Goal: Transaction & Acquisition: Subscribe to service/newsletter

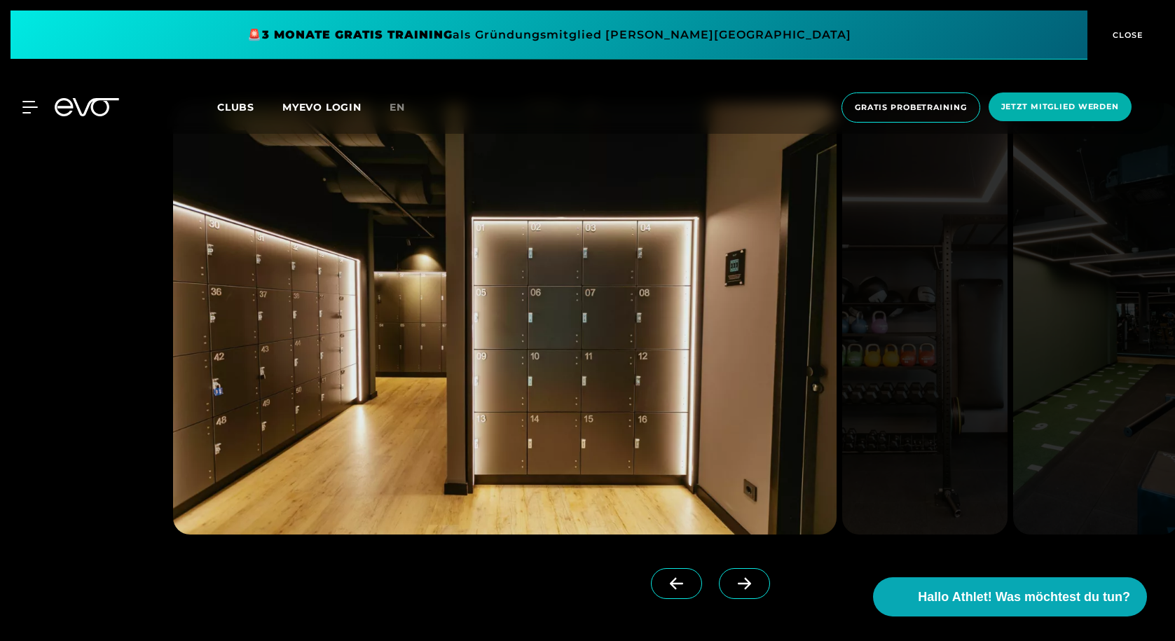
scroll to position [1358, 0]
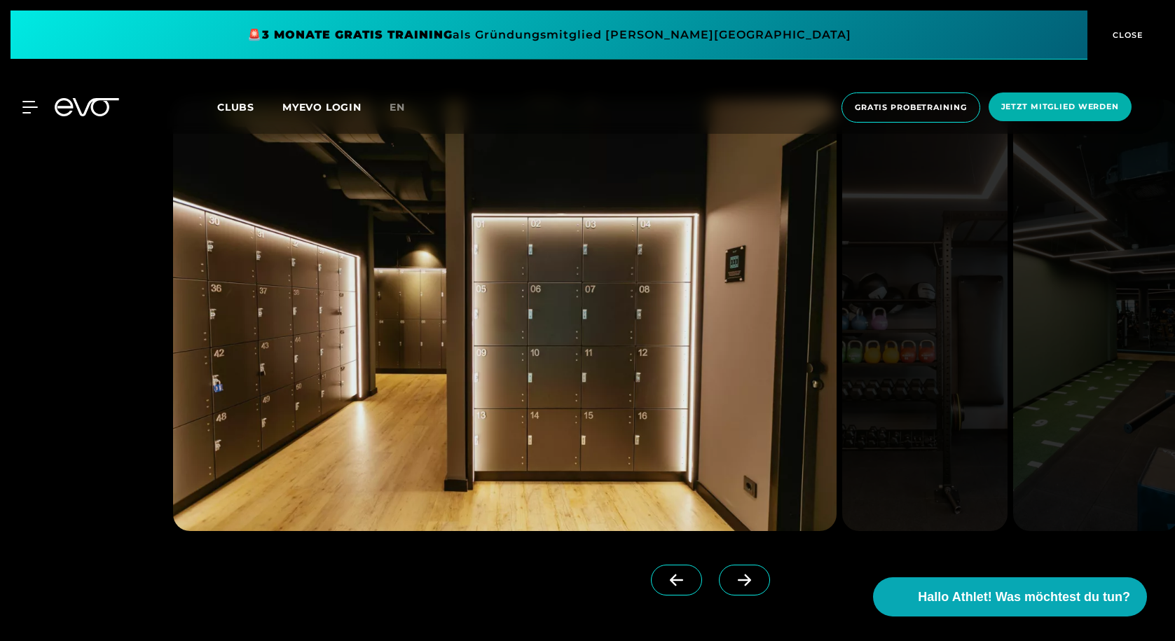
click at [756, 582] on icon at bounding box center [744, 580] width 25 height 13
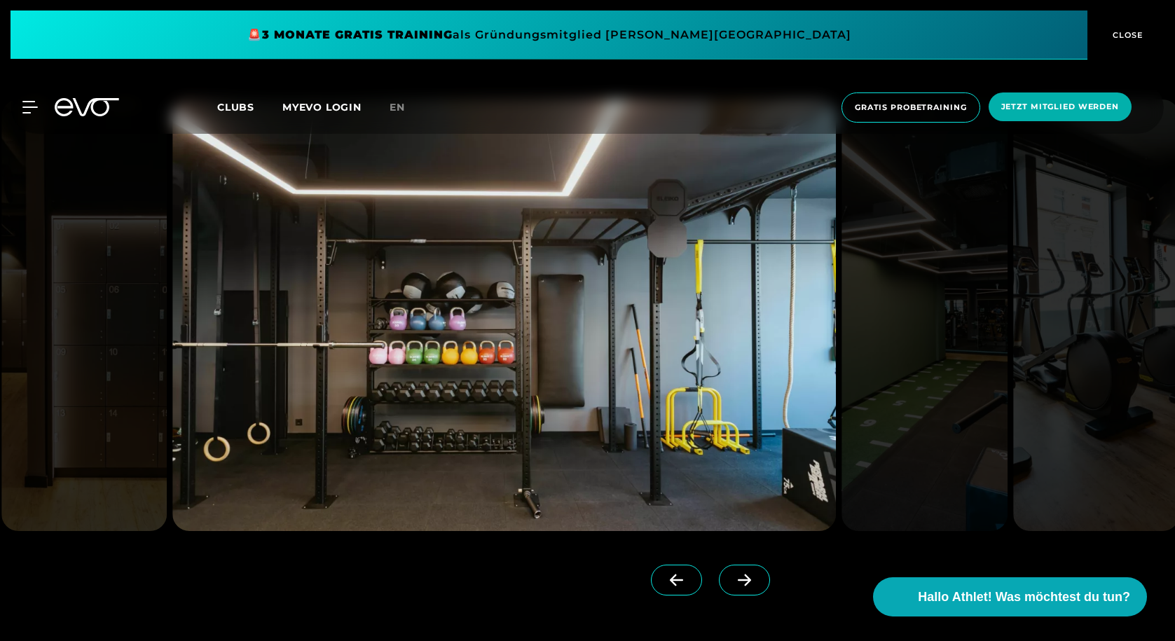
click at [756, 582] on icon at bounding box center [744, 580] width 25 height 13
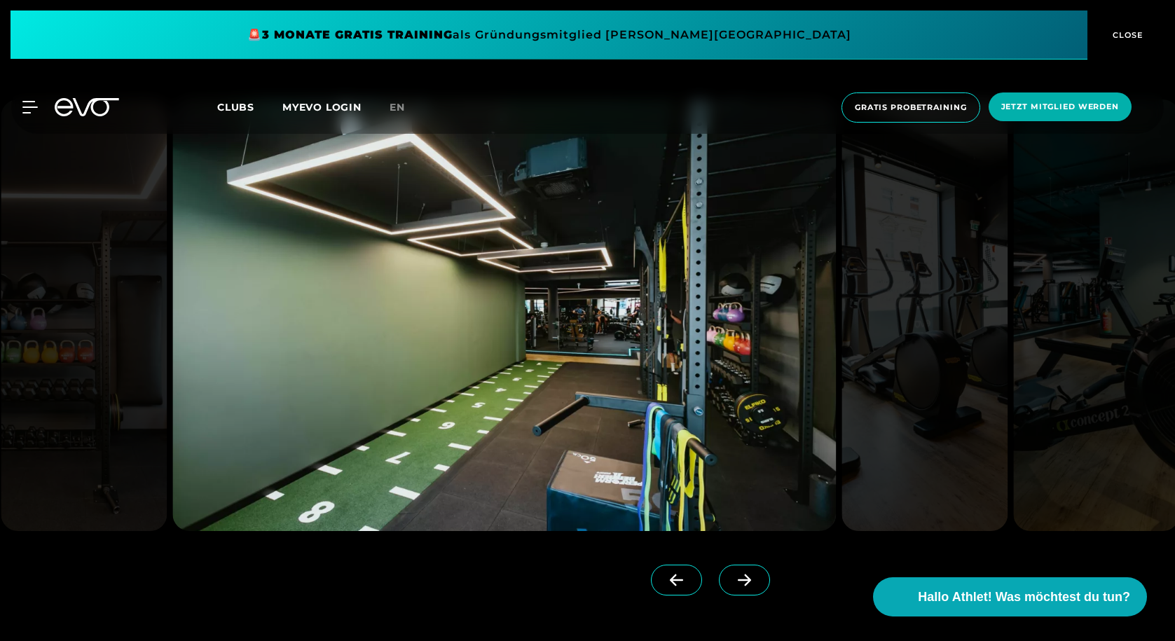
click at [756, 582] on icon at bounding box center [744, 580] width 25 height 13
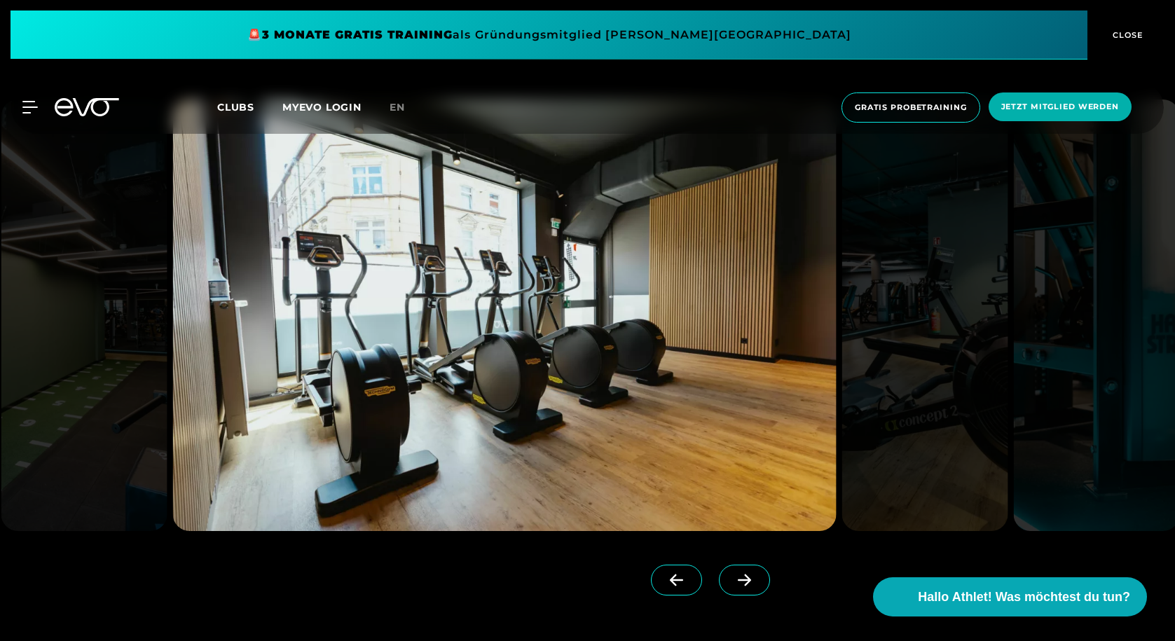
click at [756, 582] on icon at bounding box center [744, 580] width 25 height 13
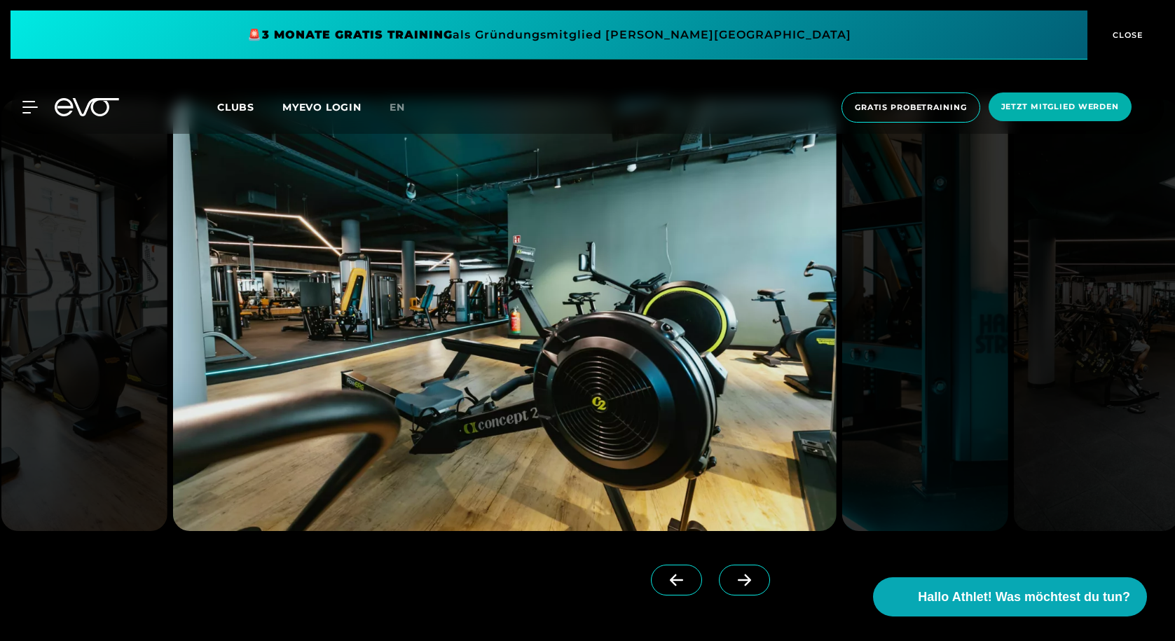
click at [756, 582] on icon at bounding box center [744, 580] width 25 height 13
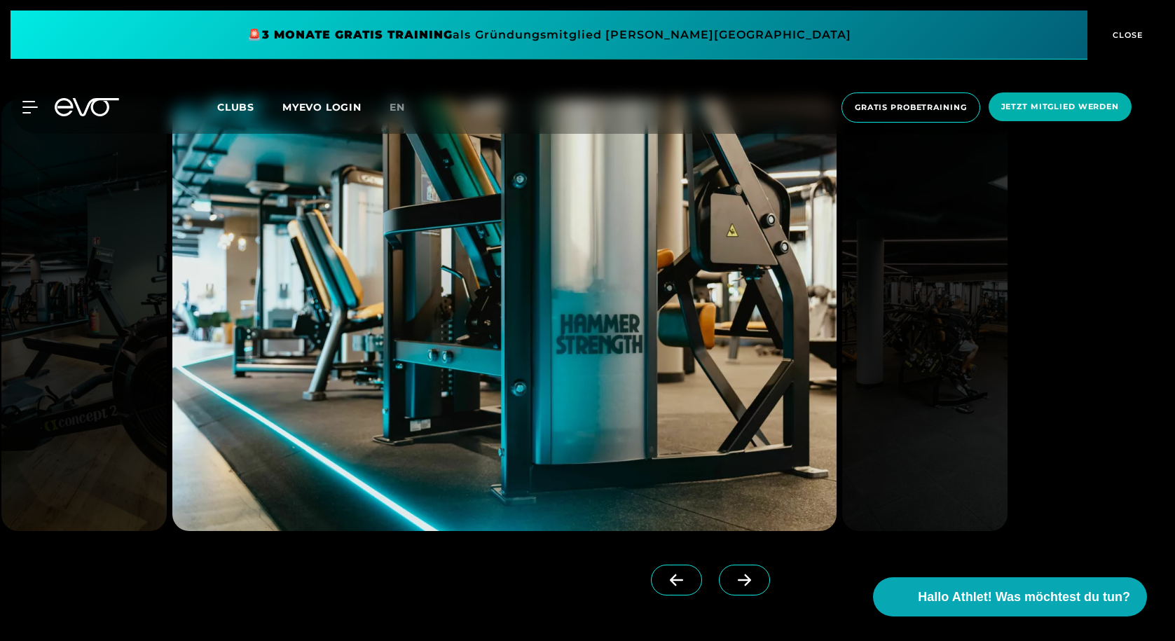
click at [756, 582] on icon at bounding box center [744, 580] width 25 height 13
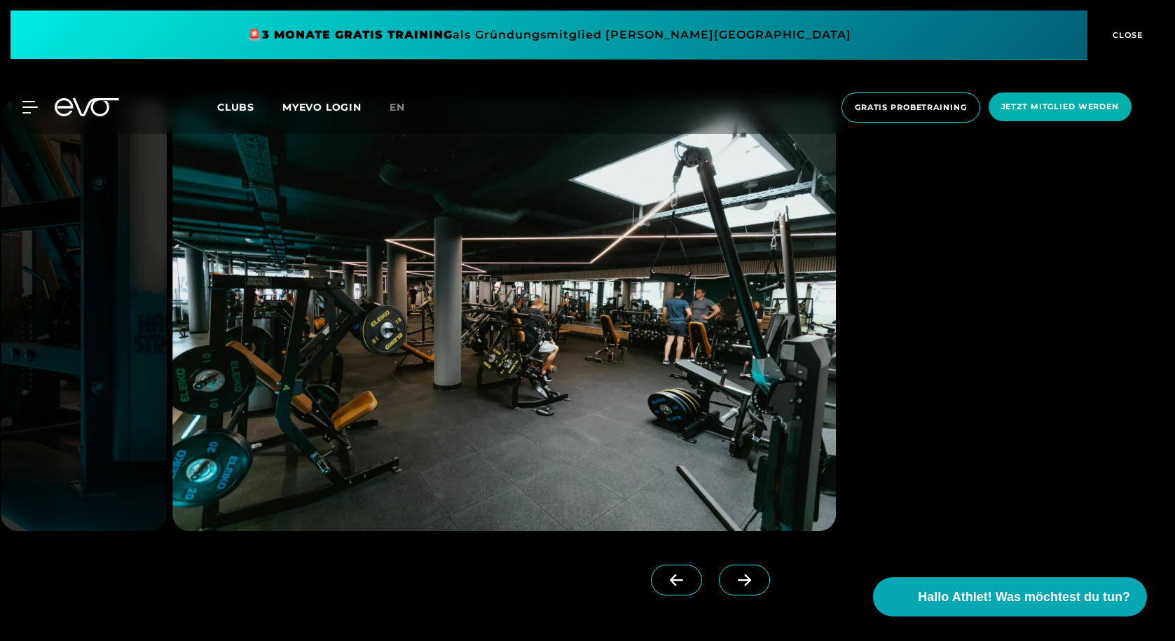
click at [756, 582] on icon at bounding box center [744, 580] width 25 height 13
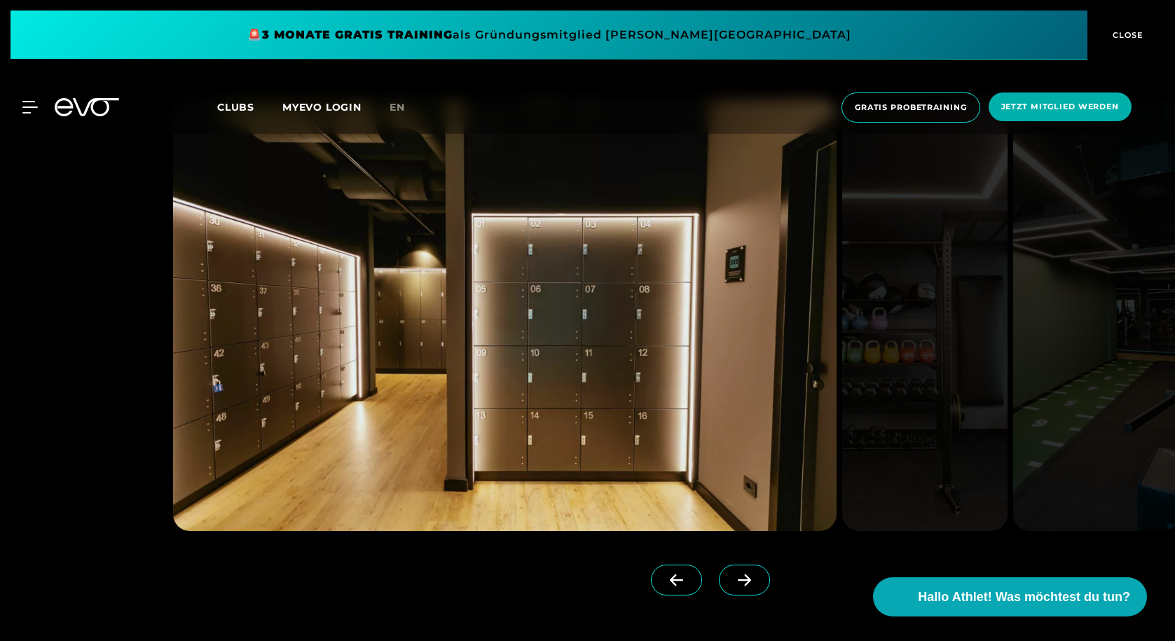
click at [29, 118] on div "MyEVO Login Über EVO Mitgliedschaften Probetraining TAGESPASS EVO Studios [GEOG…" at bounding box center [588, 107] width 1170 height 53
click at [29, 113] on icon at bounding box center [33, 107] width 20 height 11
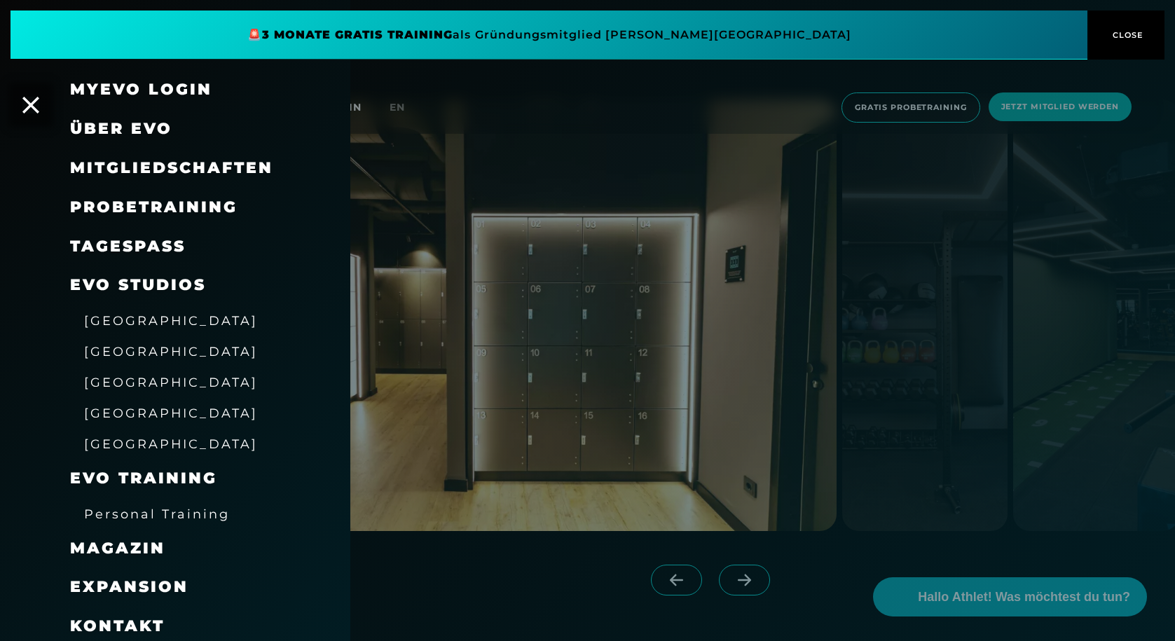
click at [142, 168] on span "Mitgliedschaften" at bounding box center [171, 167] width 203 height 19
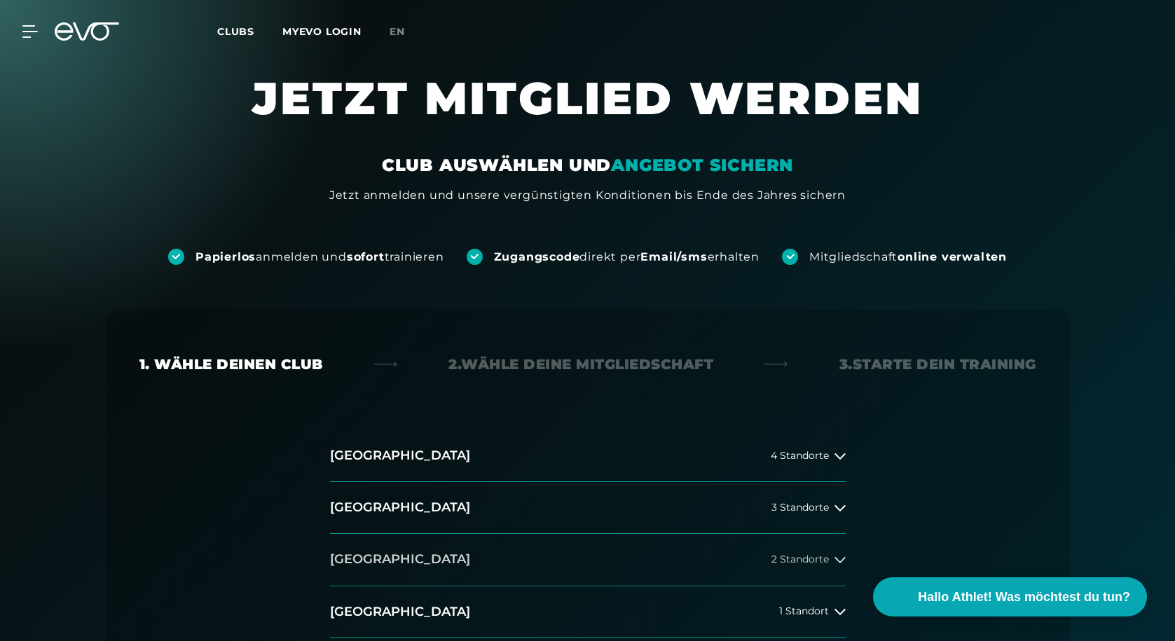
click at [593, 556] on button "[GEOGRAPHIC_DATA] 2 Standorte" at bounding box center [588, 560] width 516 height 52
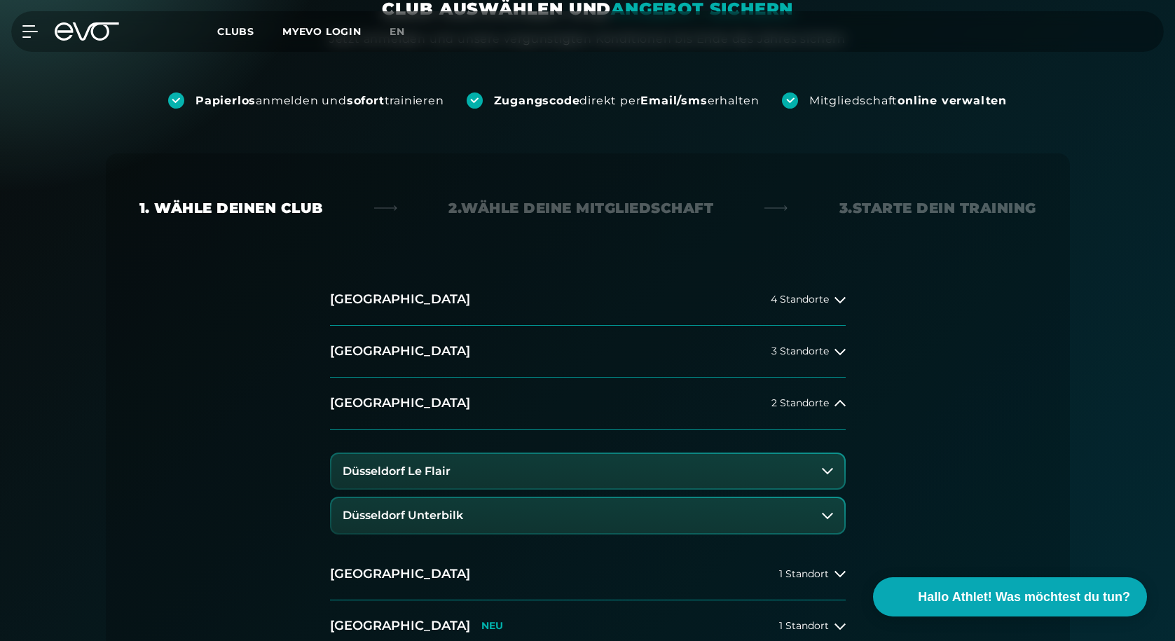
scroll to position [217, 0]
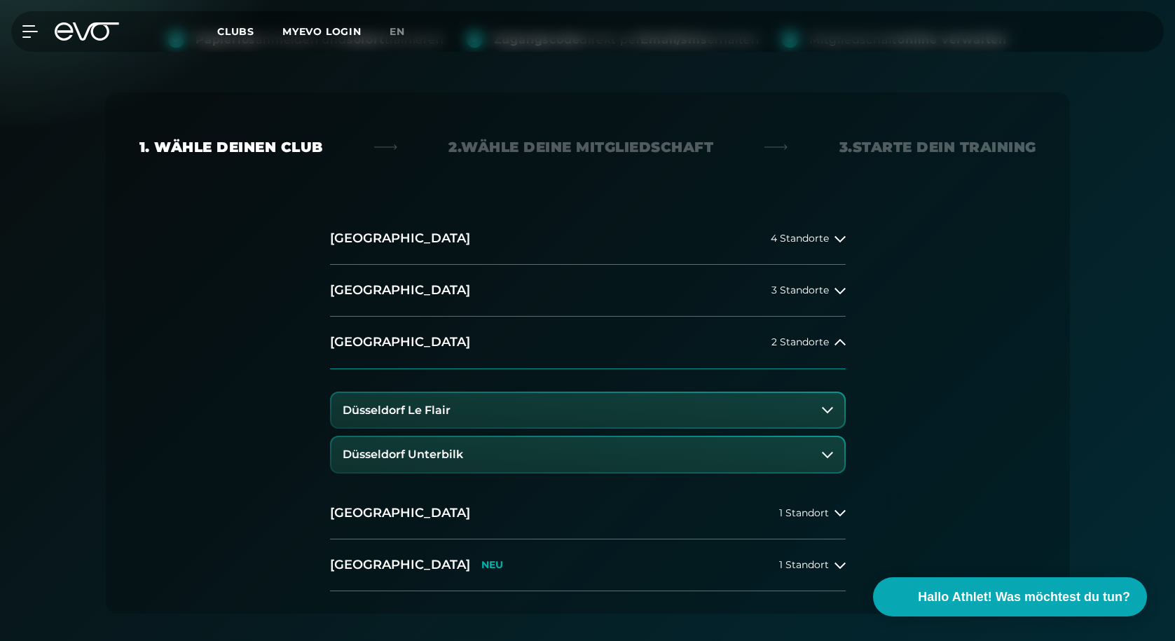
click at [392, 463] on button "Düsseldorf Unterbilk" at bounding box center [588, 454] width 513 height 35
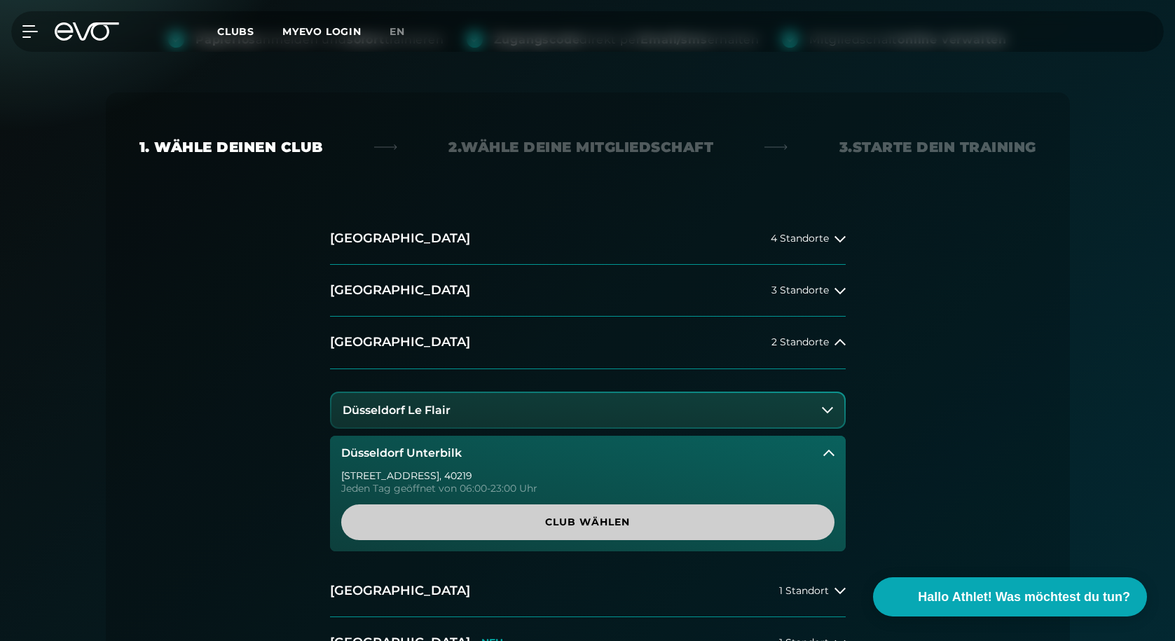
click at [411, 517] on span "Club wählen" at bounding box center [588, 522] width 426 height 15
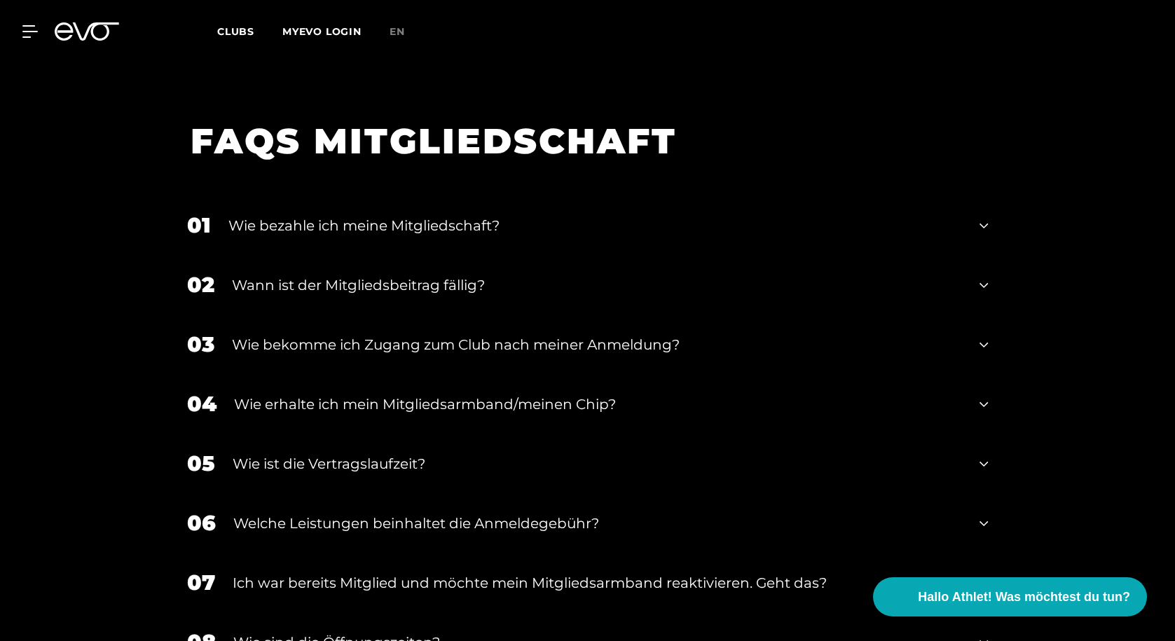
scroll to position [2392, 0]
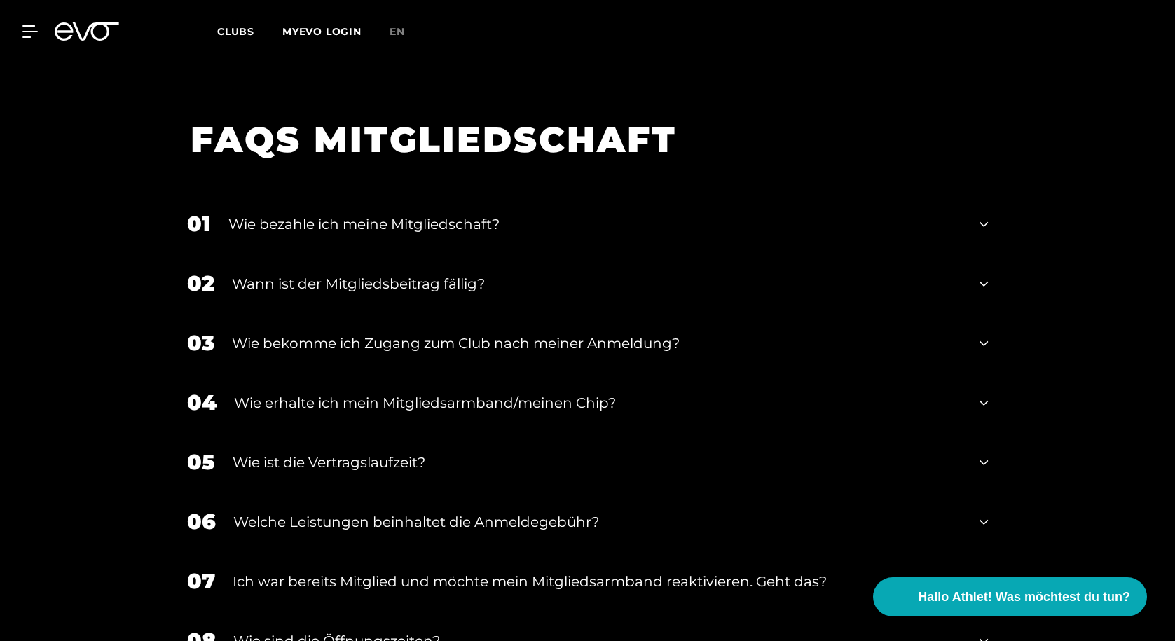
click at [983, 216] on icon at bounding box center [984, 224] width 8 height 17
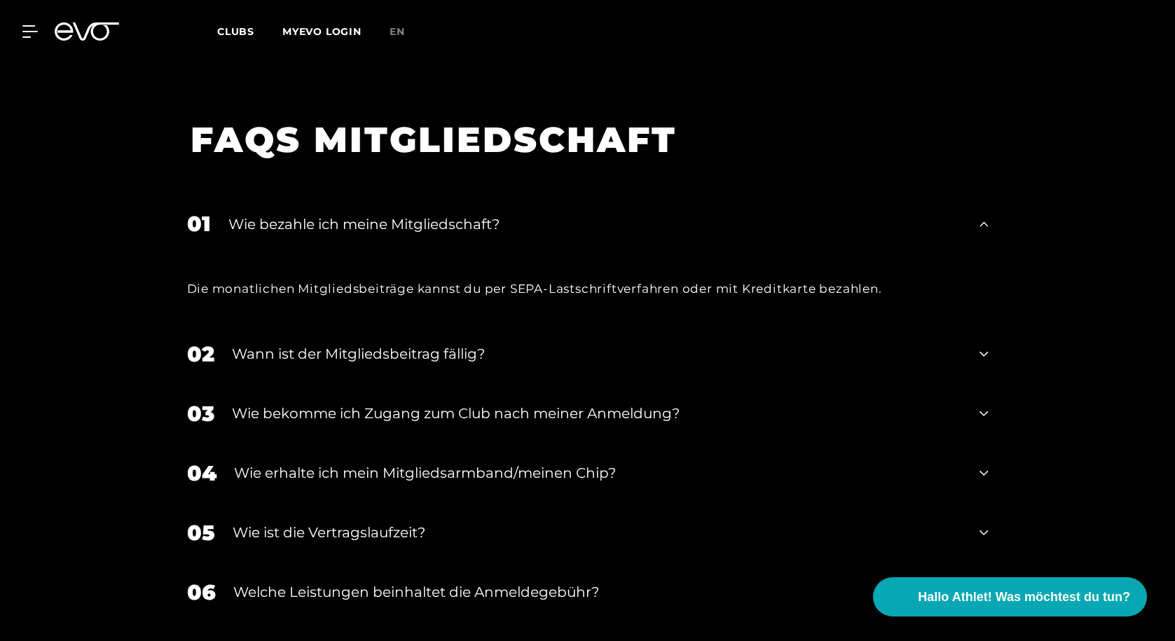
click at [983, 216] on icon at bounding box center [984, 224] width 8 height 17
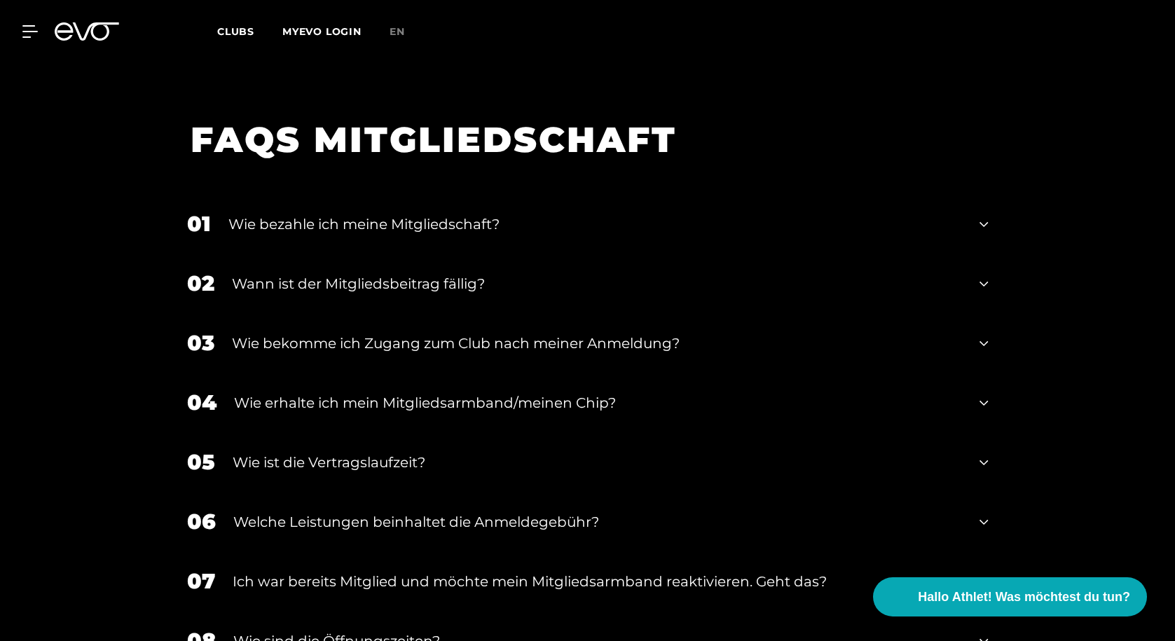
click at [983, 275] on icon at bounding box center [984, 283] width 8 height 17
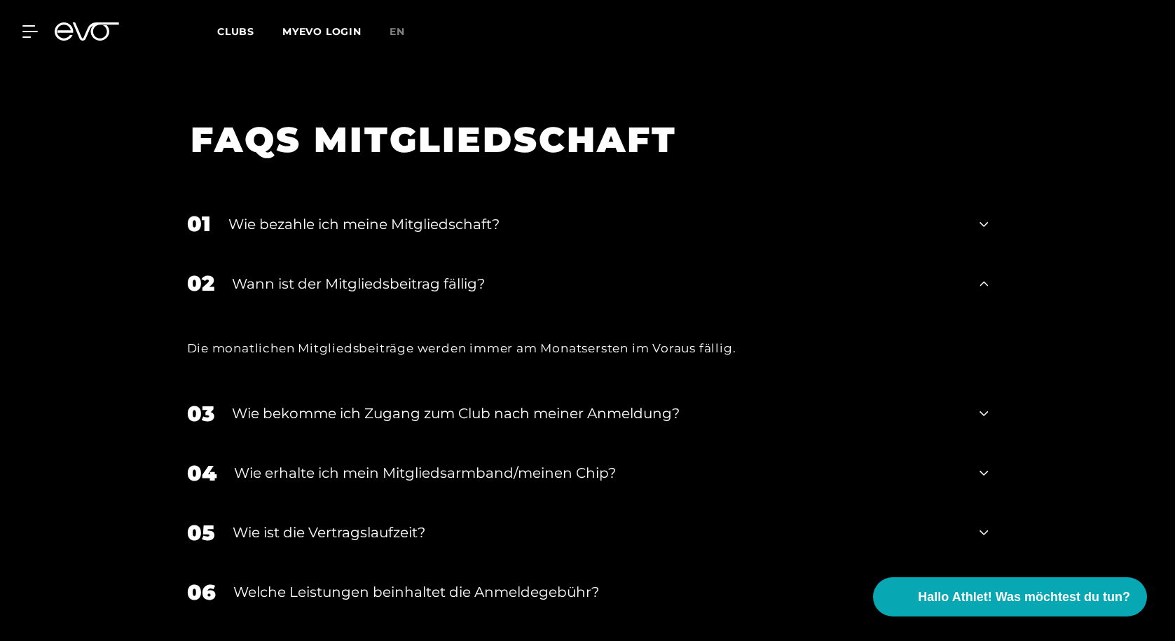
click at [983, 275] on icon at bounding box center [984, 283] width 8 height 17
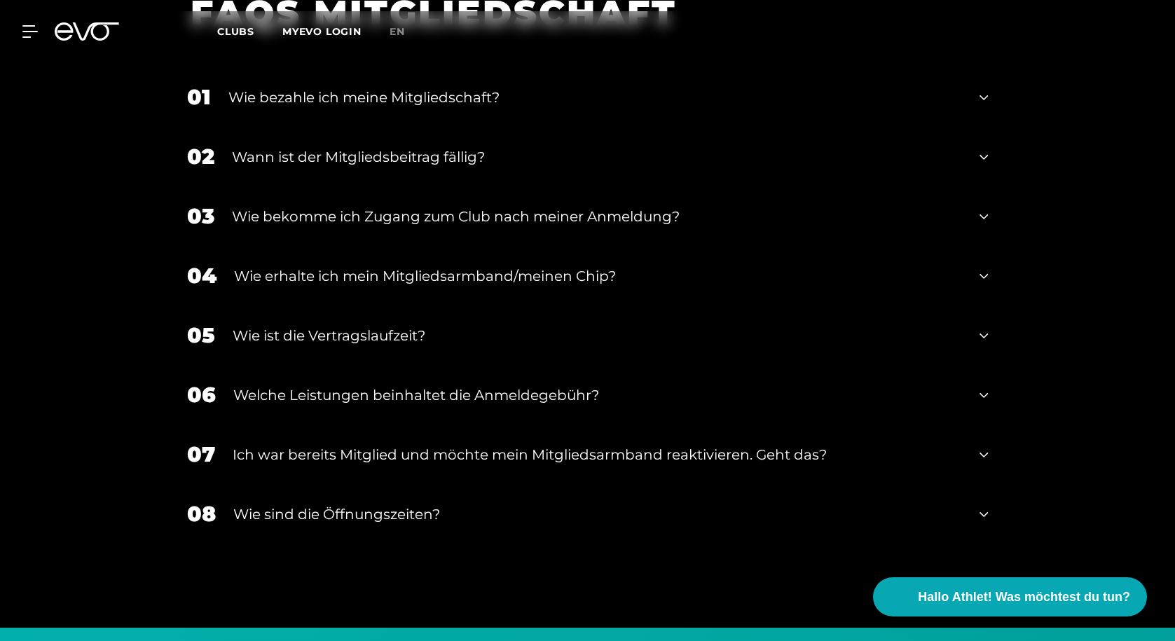
scroll to position [2520, 0]
click at [985, 207] on icon at bounding box center [984, 215] width 8 height 17
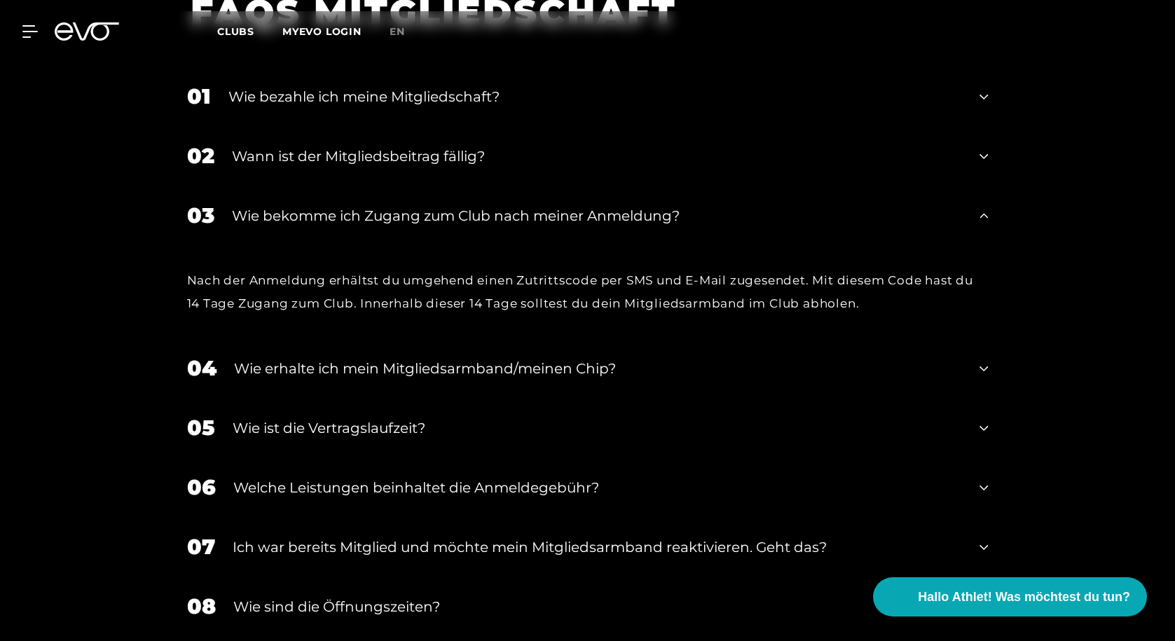
click at [985, 207] on icon at bounding box center [984, 215] width 8 height 17
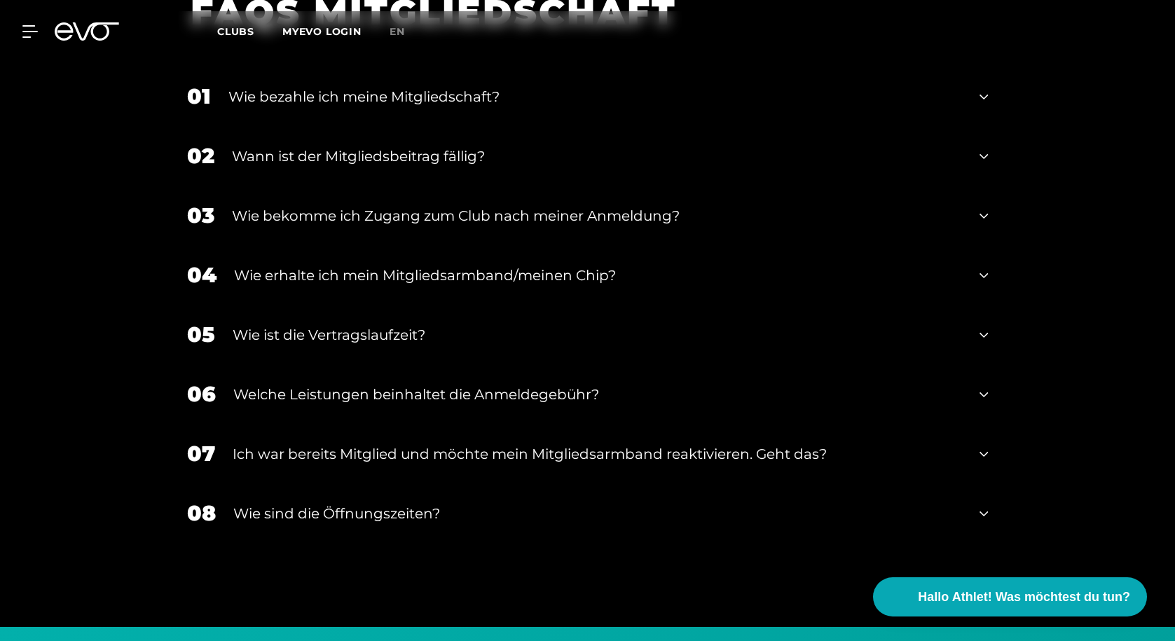
click at [985, 267] on icon at bounding box center [984, 275] width 8 height 17
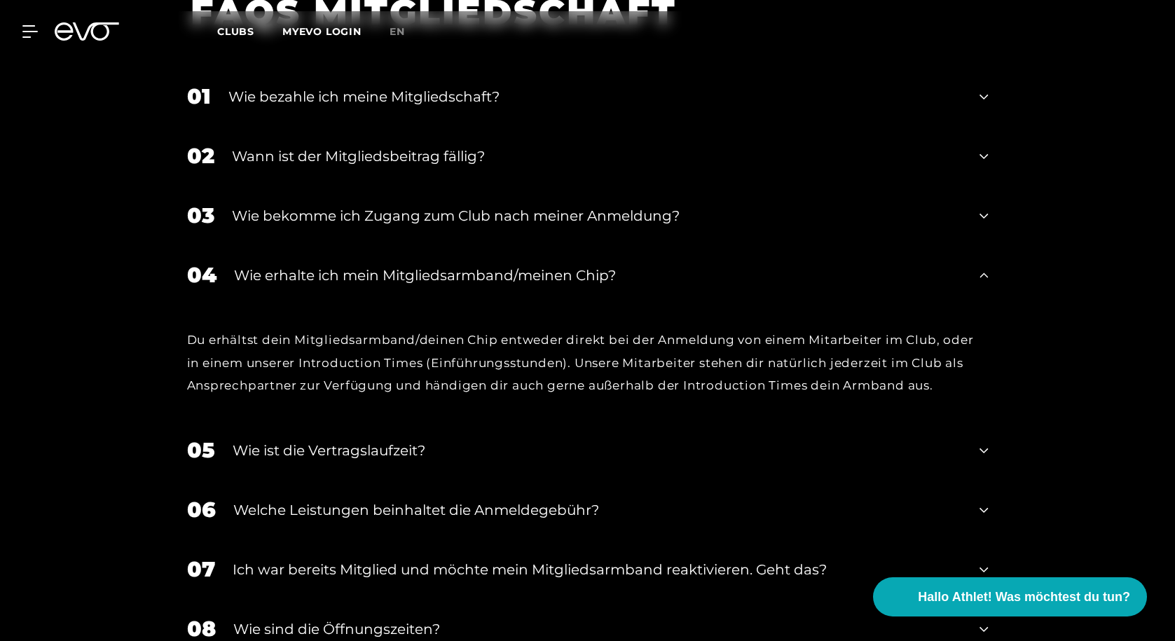
click at [985, 267] on icon at bounding box center [984, 275] width 8 height 17
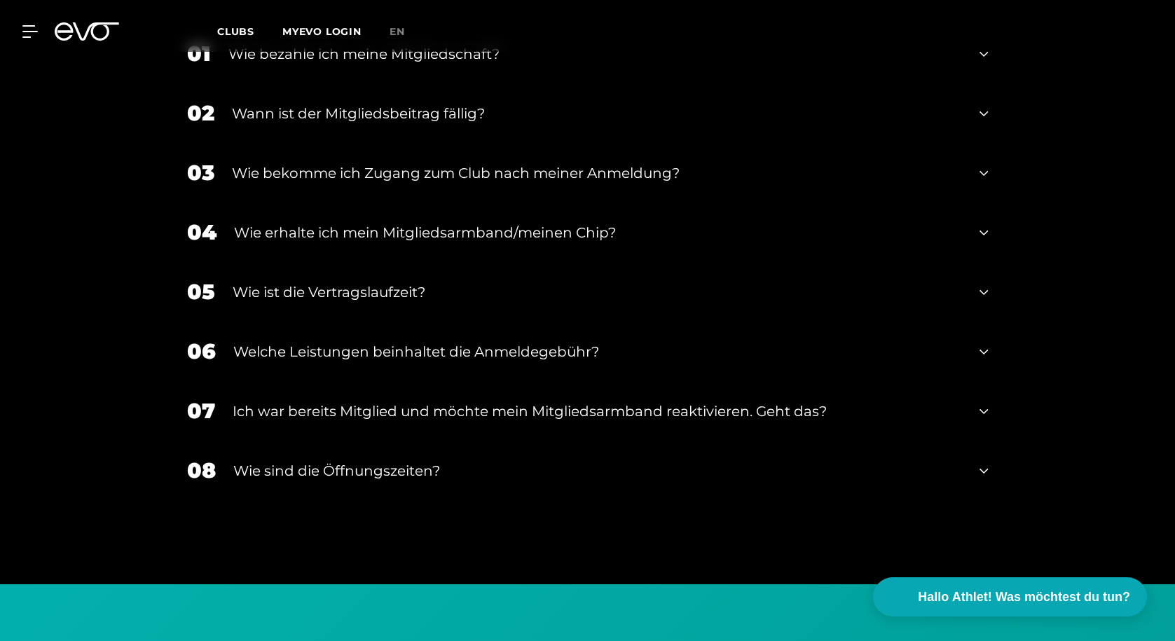
scroll to position [2582, 0]
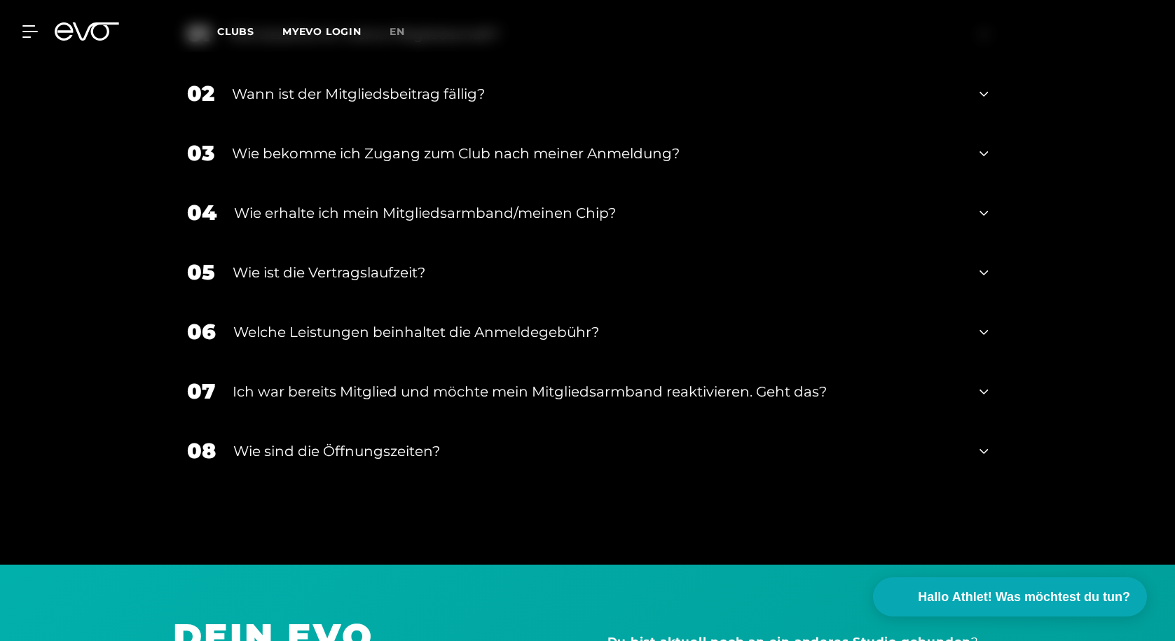
click at [985, 264] on icon at bounding box center [984, 272] width 8 height 17
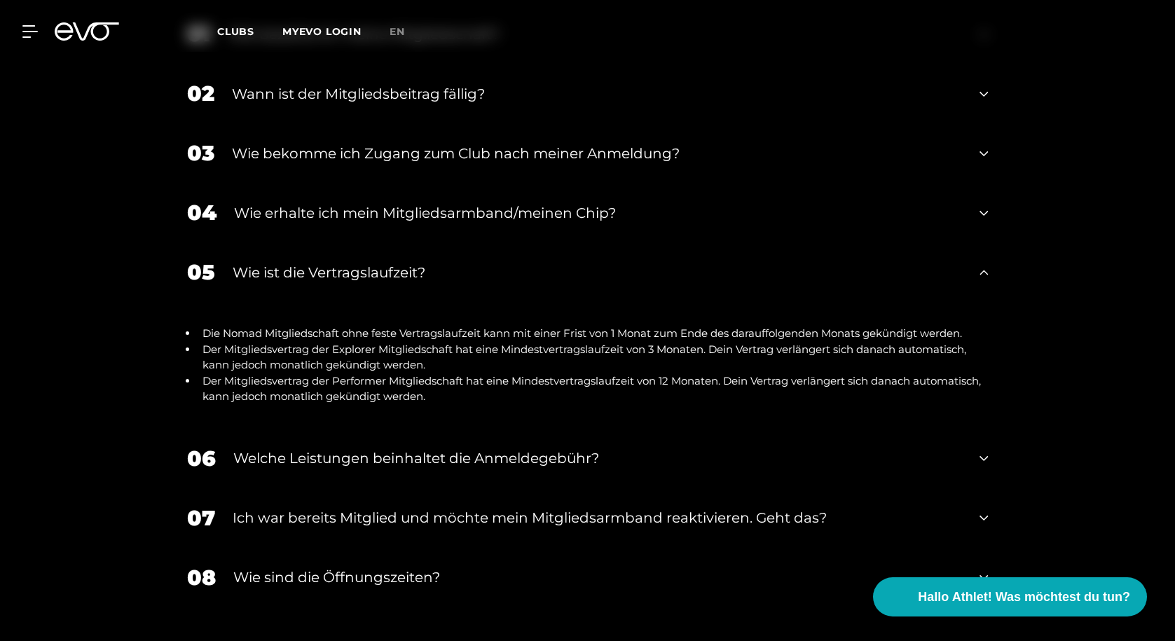
click at [985, 264] on icon at bounding box center [984, 272] width 8 height 17
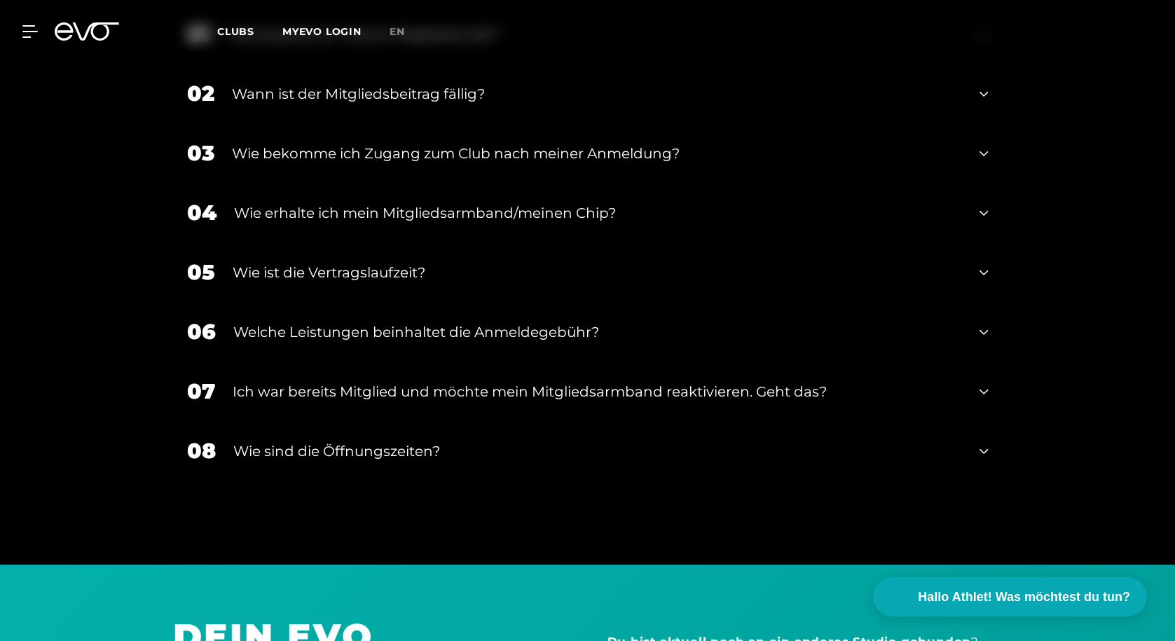
click at [983, 330] on icon at bounding box center [984, 332] width 8 height 5
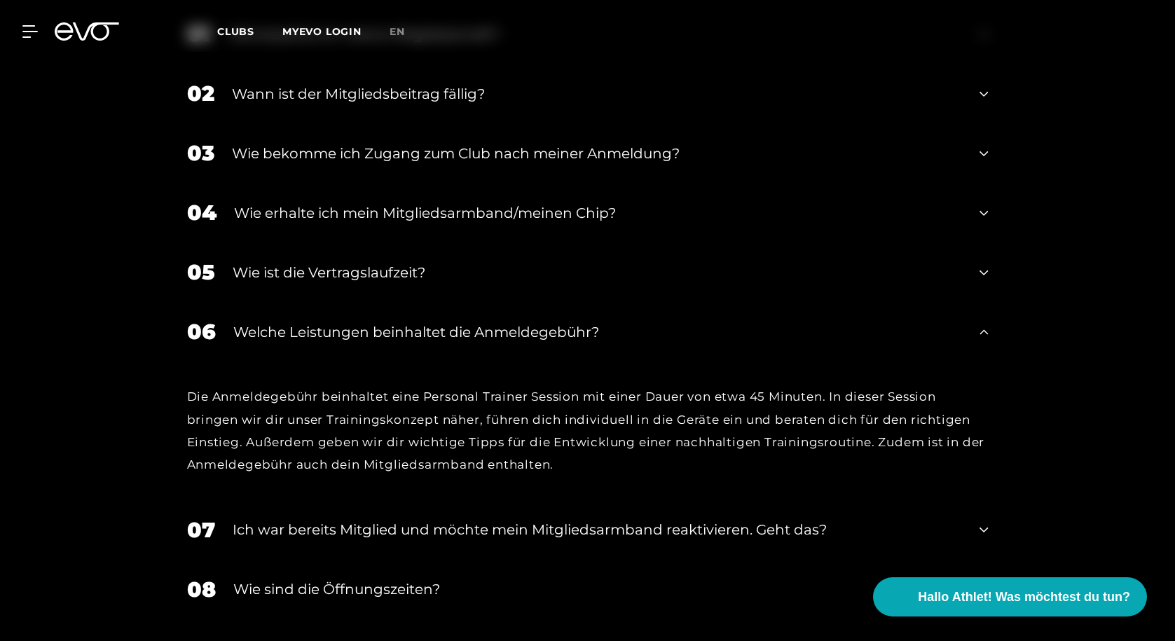
click at [983, 324] on icon at bounding box center [984, 332] width 8 height 17
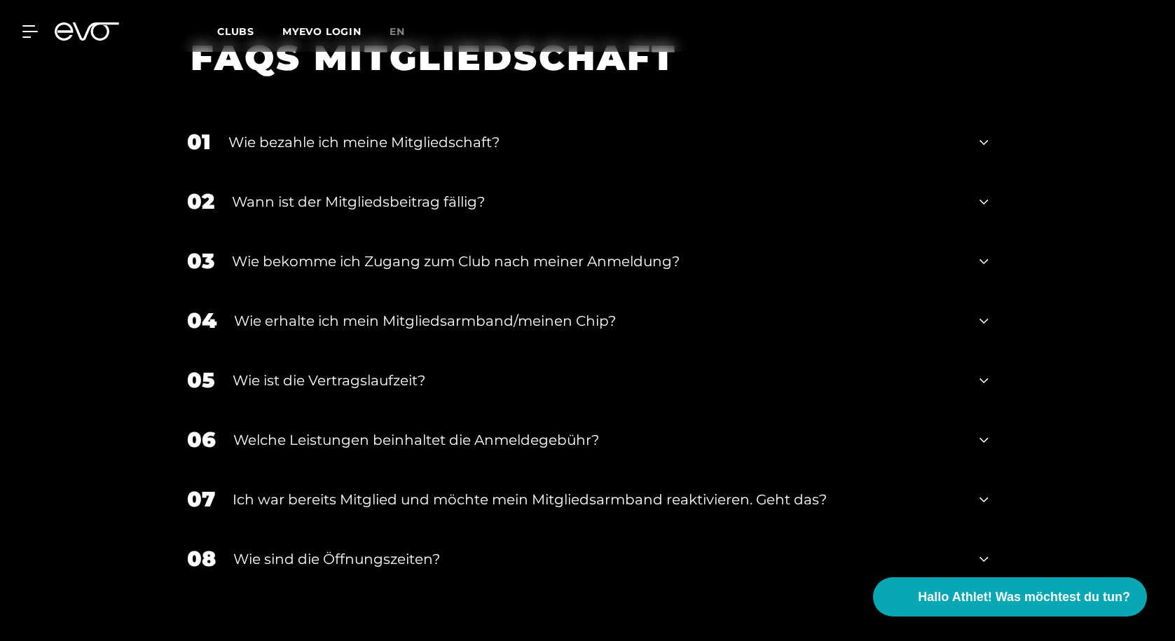
scroll to position [2502, 0]
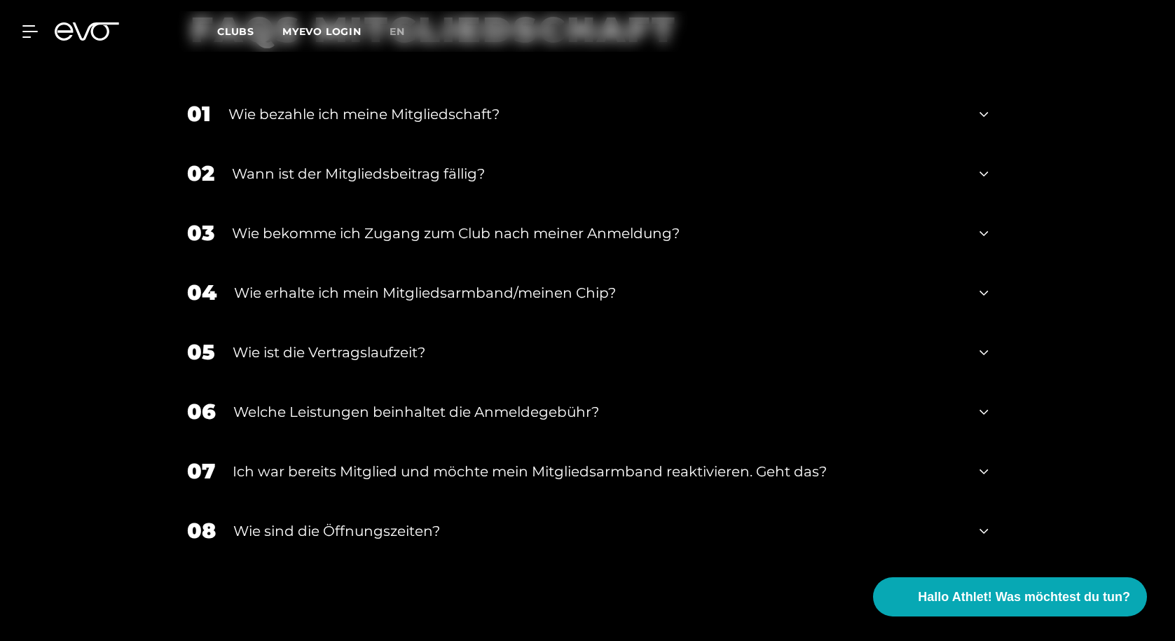
click at [982, 404] on icon at bounding box center [984, 412] width 8 height 17
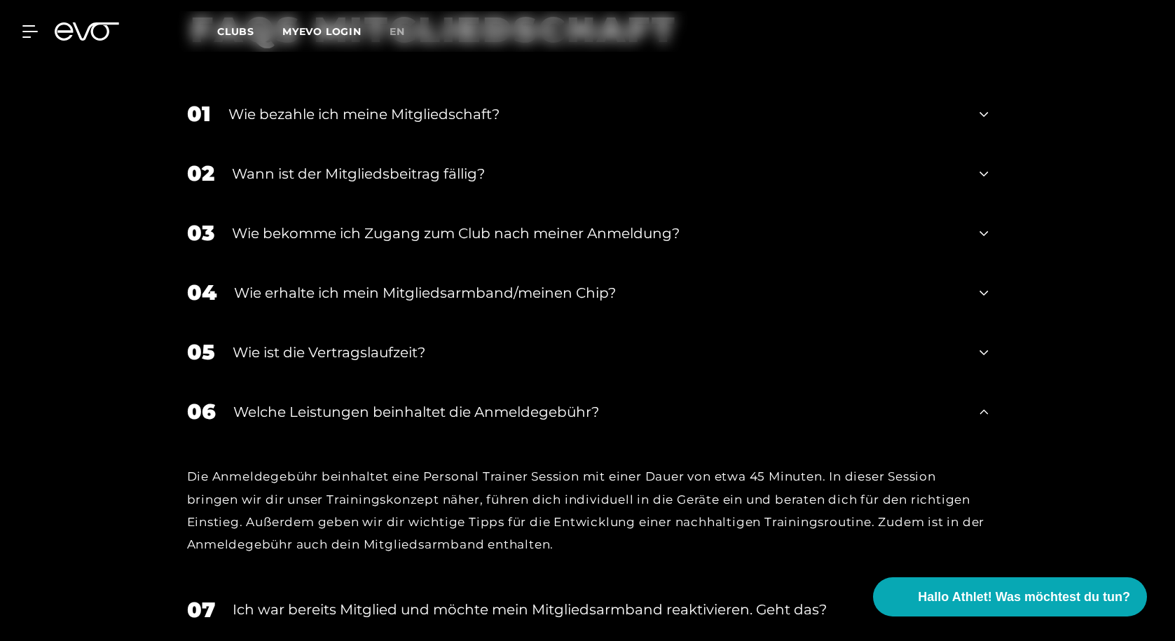
click at [982, 404] on icon at bounding box center [984, 412] width 8 height 17
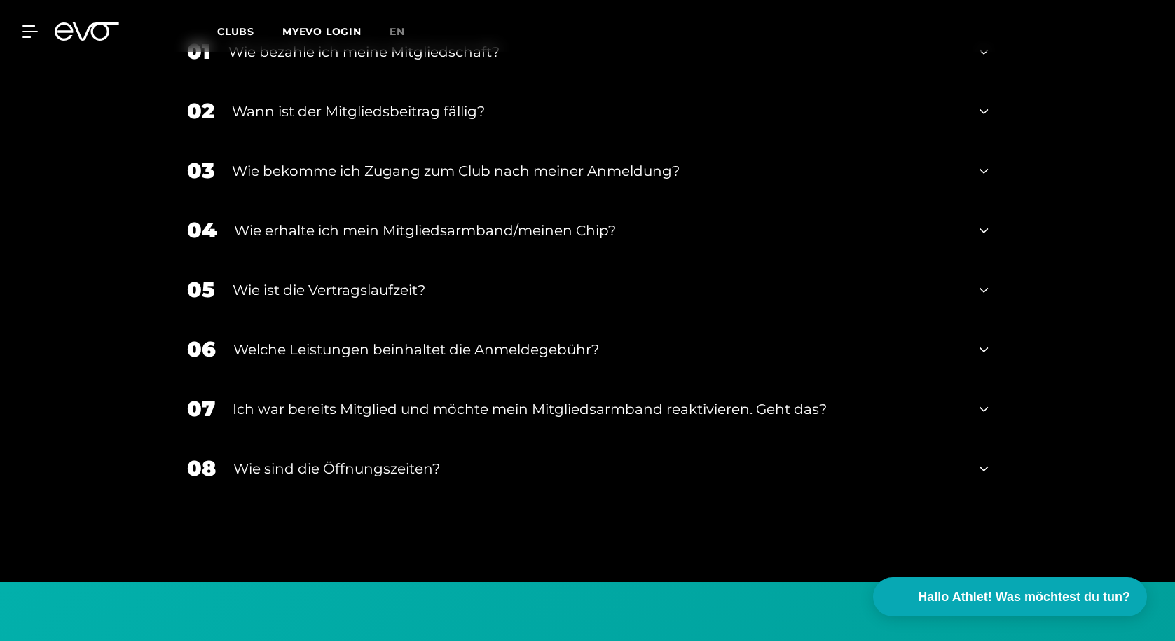
scroll to position [2574, 0]
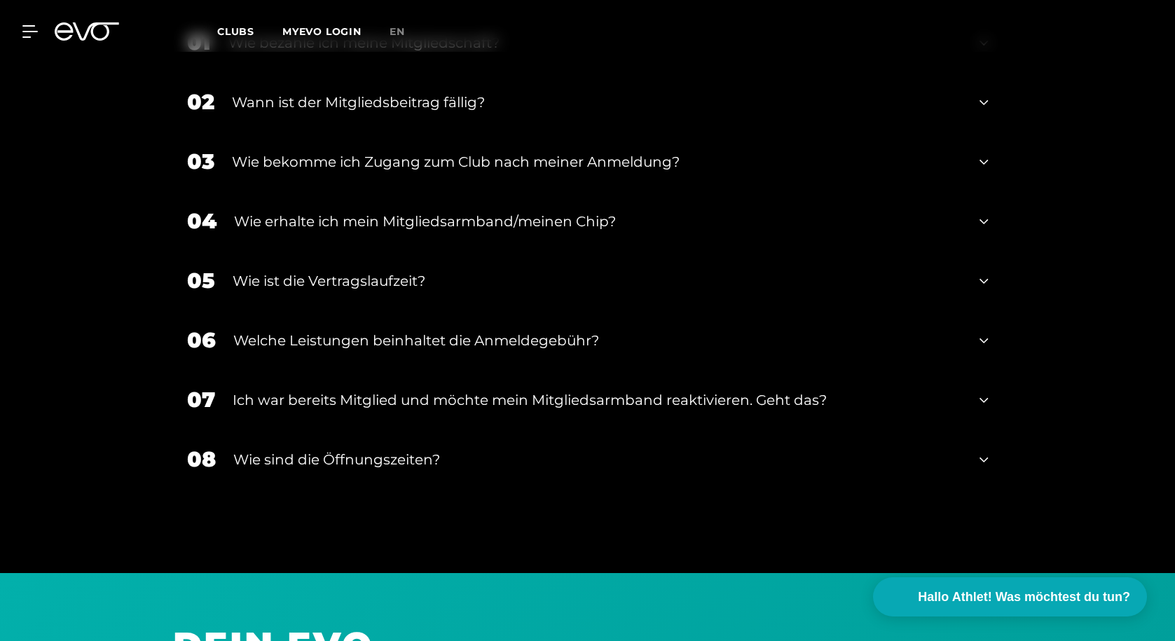
click at [990, 445] on div "08 Wie sind die Öffnungszeiten?" at bounding box center [588, 460] width 830 height 60
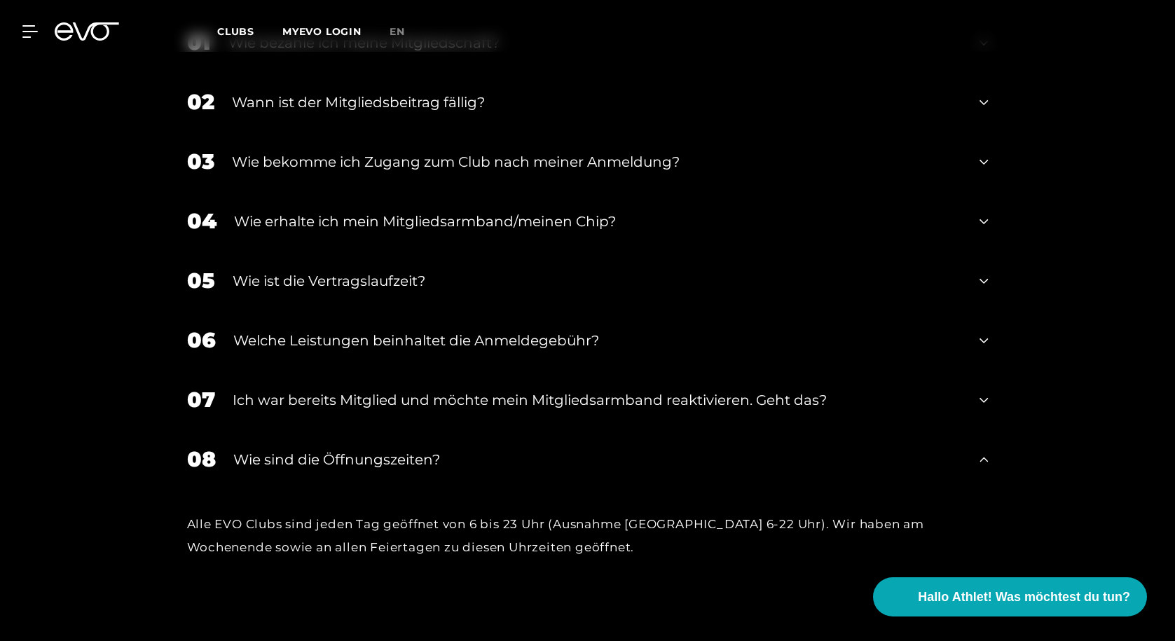
click at [990, 445] on div "08 Wie sind die Öffnungszeiten?" at bounding box center [588, 460] width 830 height 60
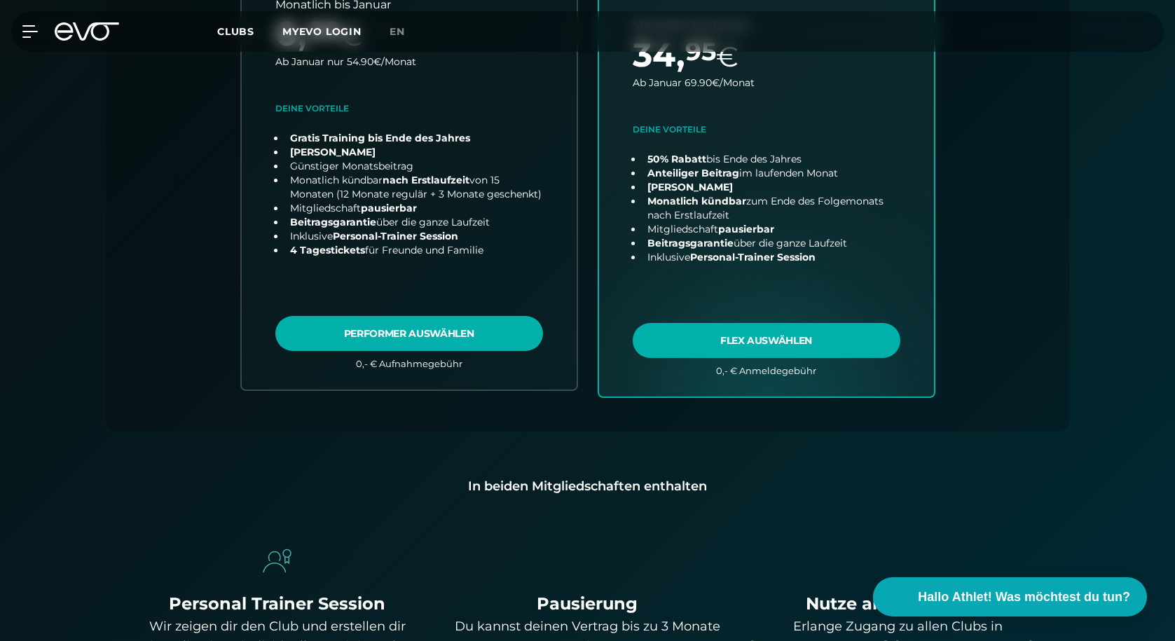
scroll to position [0, 0]
